Goal: Find specific page/section: Find specific page/section

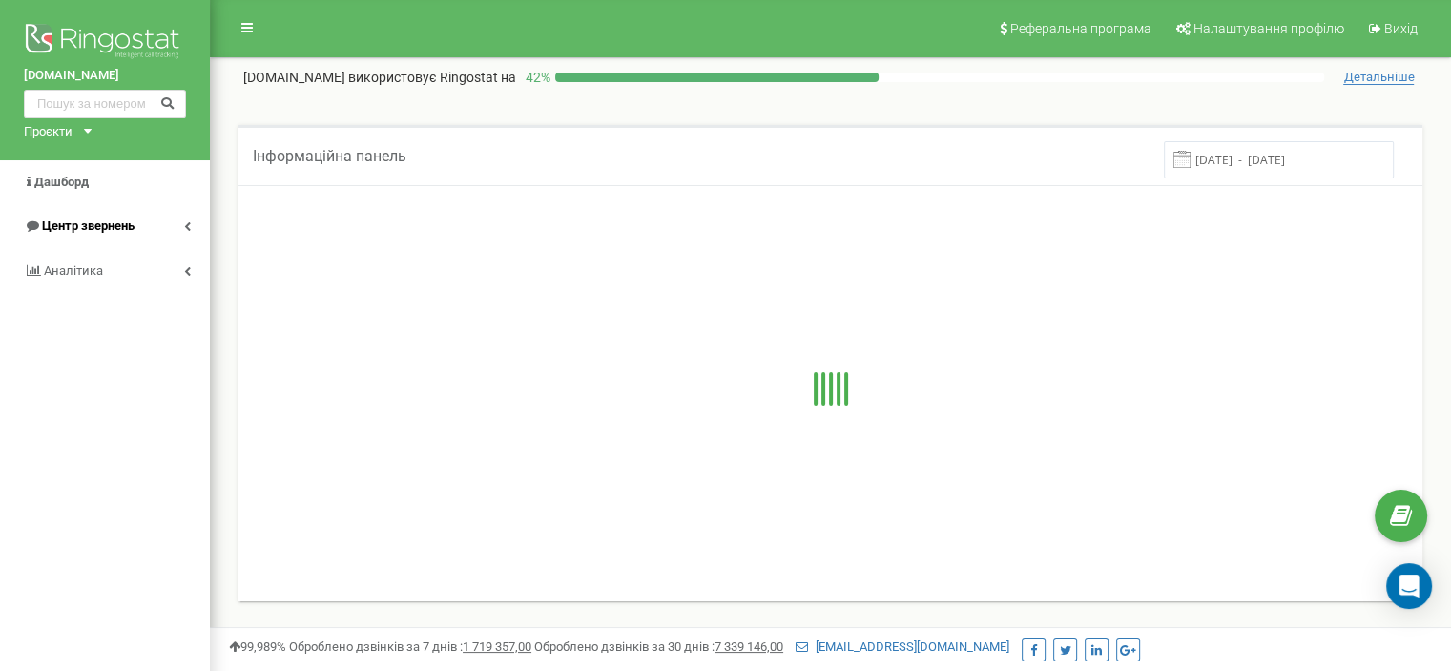
click at [93, 234] on span "Центр звернень" at bounding box center [79, 227] width 111 height 18
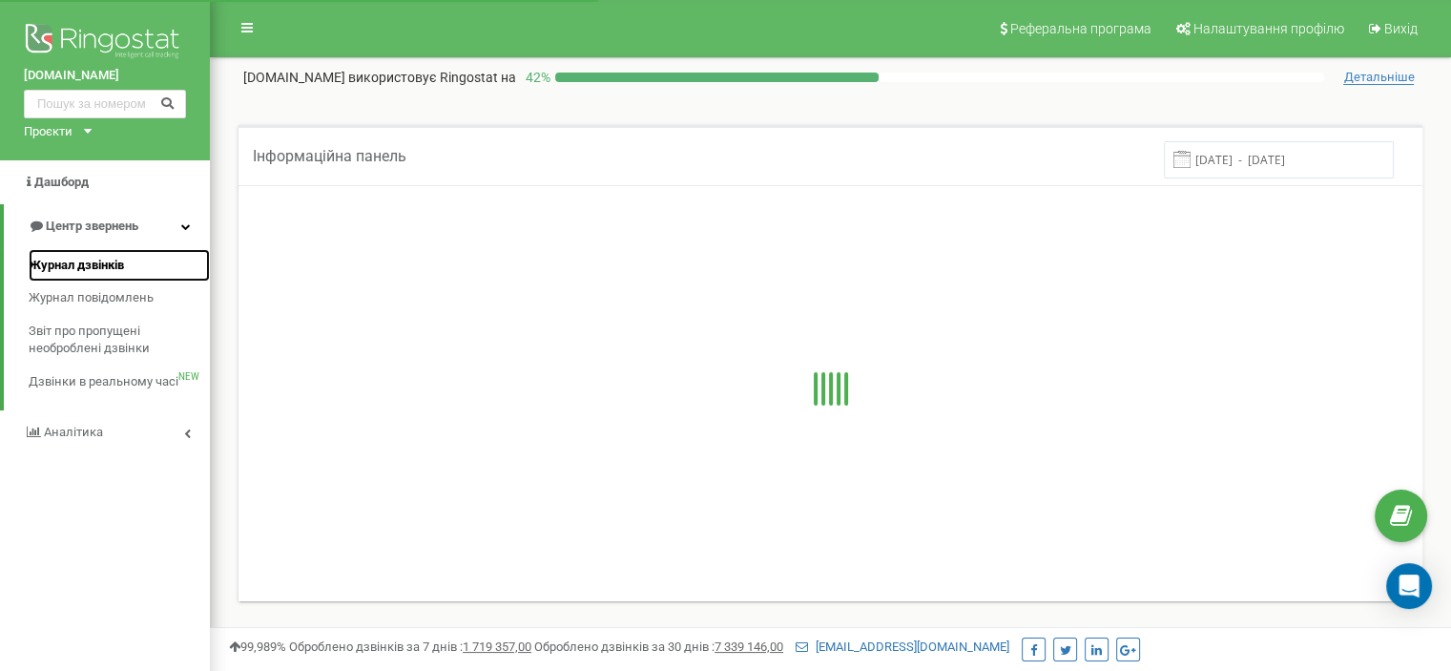
click at [95, 267] on span "Журнал дзвінків" at bounding box center [76, 266] width 95 height 18
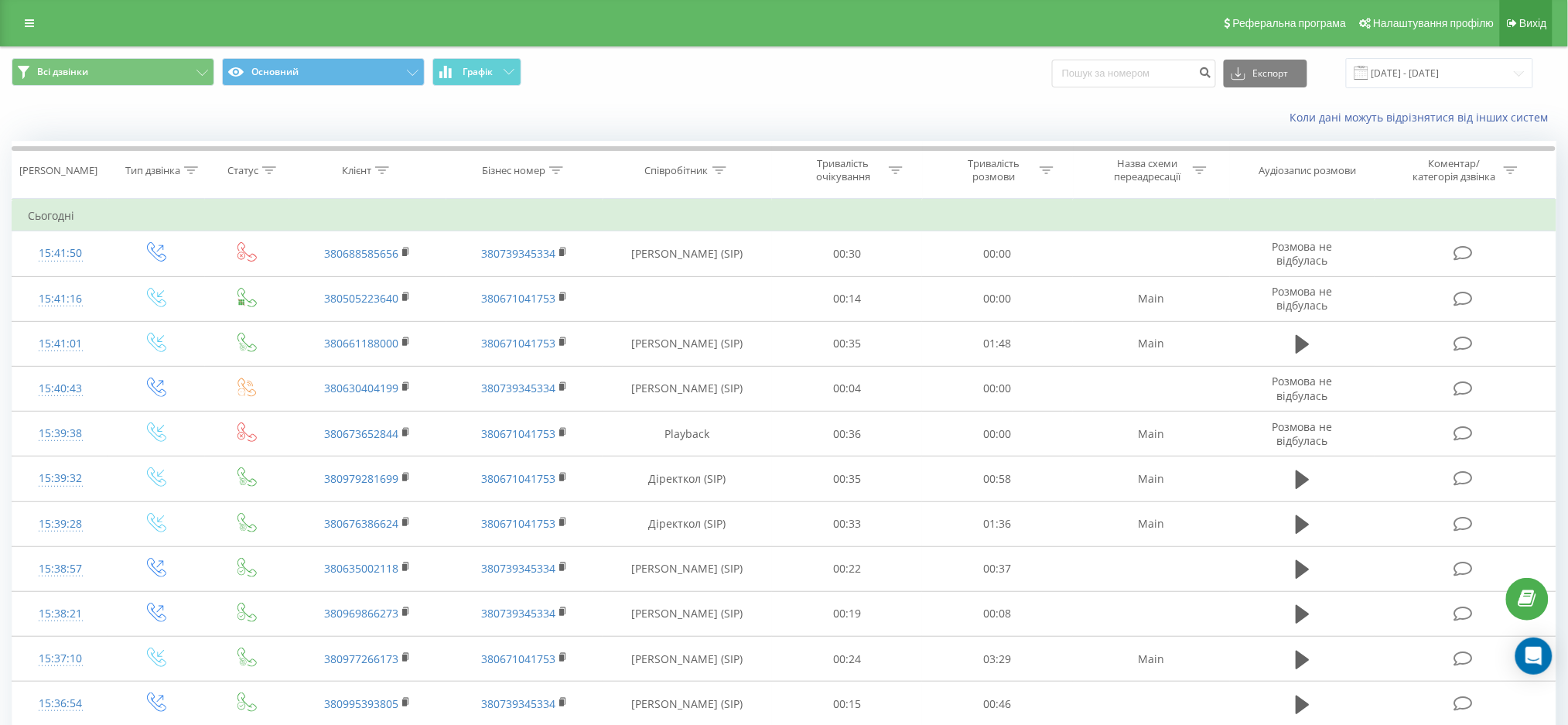
click at [1537, 25] on span "Вихід" at bounding box center [1533, 23] width 27 height 12
